Goal: Transaction & Acquisition: Book appointment/travel/reservation

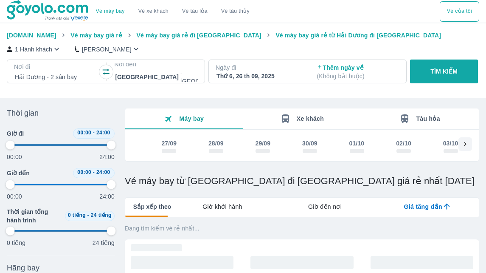
type input "97.9166666666667"
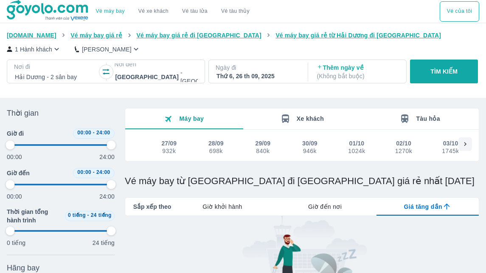
type input "97.9166666666667"
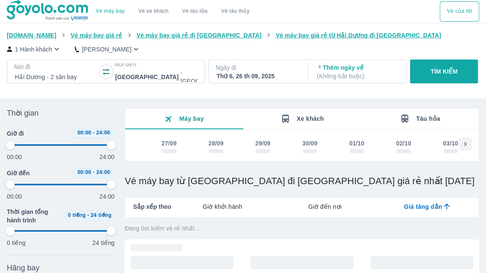
type input "97.9166666666667"
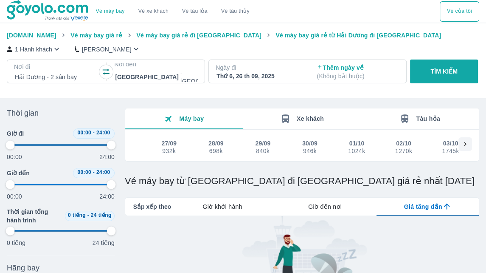
type input "97.9166666666667"
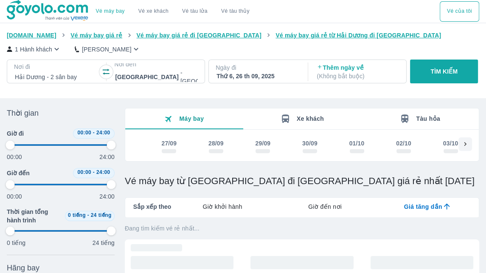
type input "97.9166666666667"
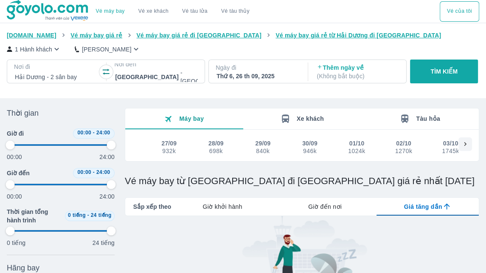
type input "97.9166666666667"
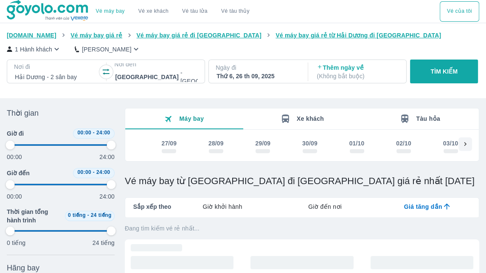
type input "97.9166666666667"
